Goal: Information Seeking & Learning: Find specific page/section

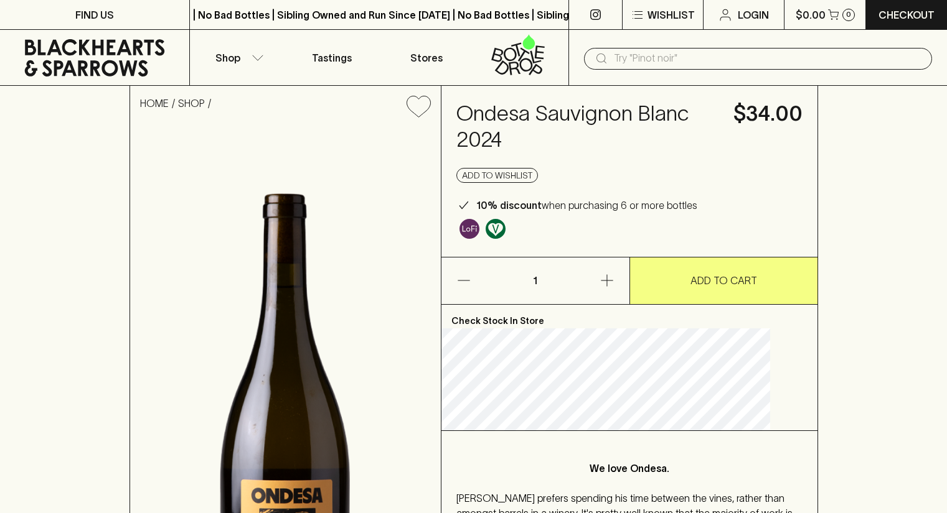
click at [490, 115] on h4 "Ondesa Sauvignon Blanc 2024" at bounding box center [587, 127] width 262 height 52
copy h4 "Ondesa"
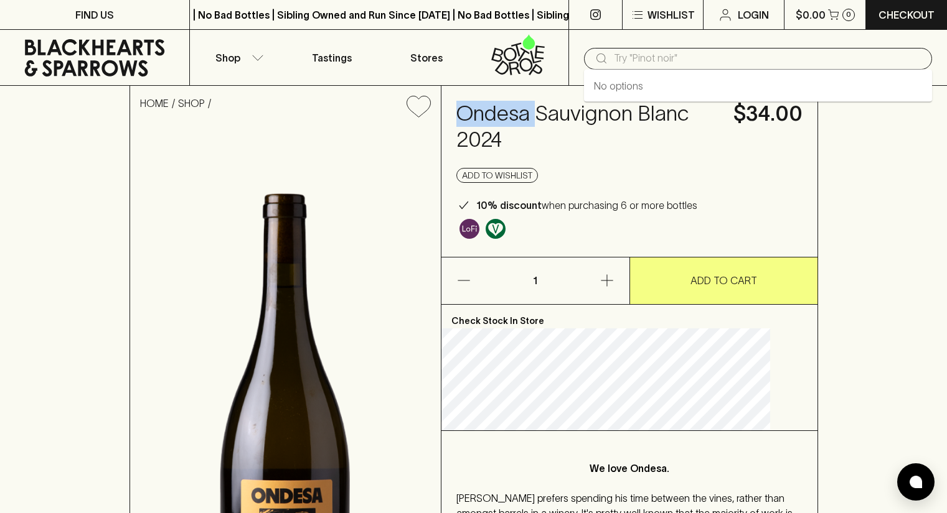
click at [637, 52] on input "text" at bounding box center [768, 59] width 308 height 20
paste input "Ondesa"
type input "Ondesa"
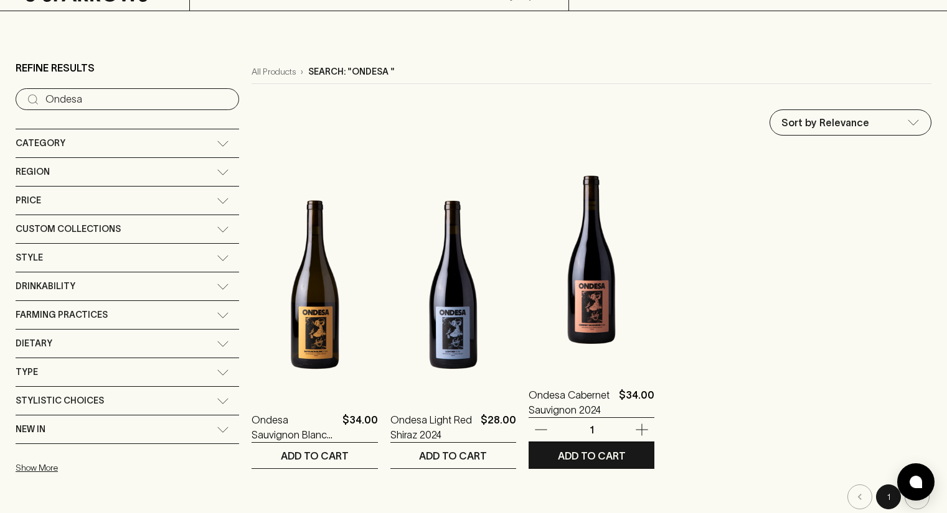
scroll to position [77, 0]
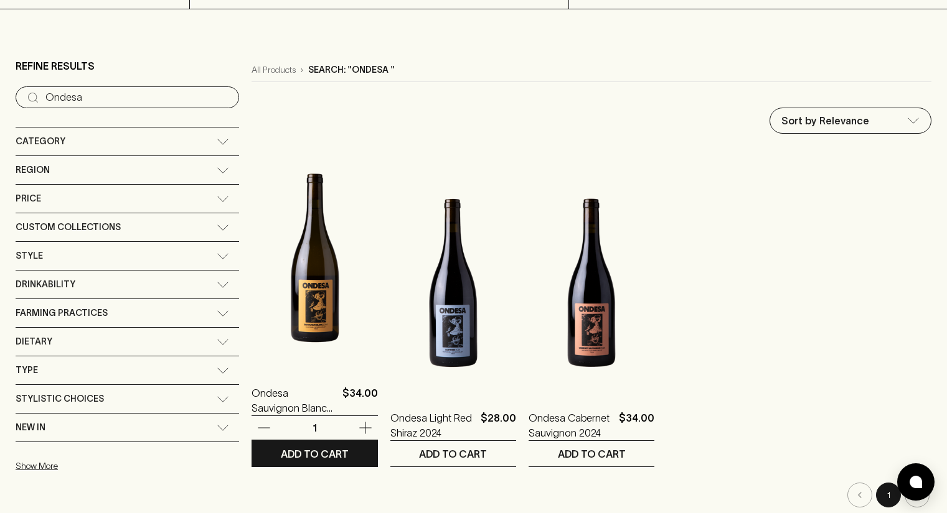
click at [251, 301] on img at bounding box center [314, 258] width 126 height 218
